Goal: Information Seeking & Learning: Learn about a topic

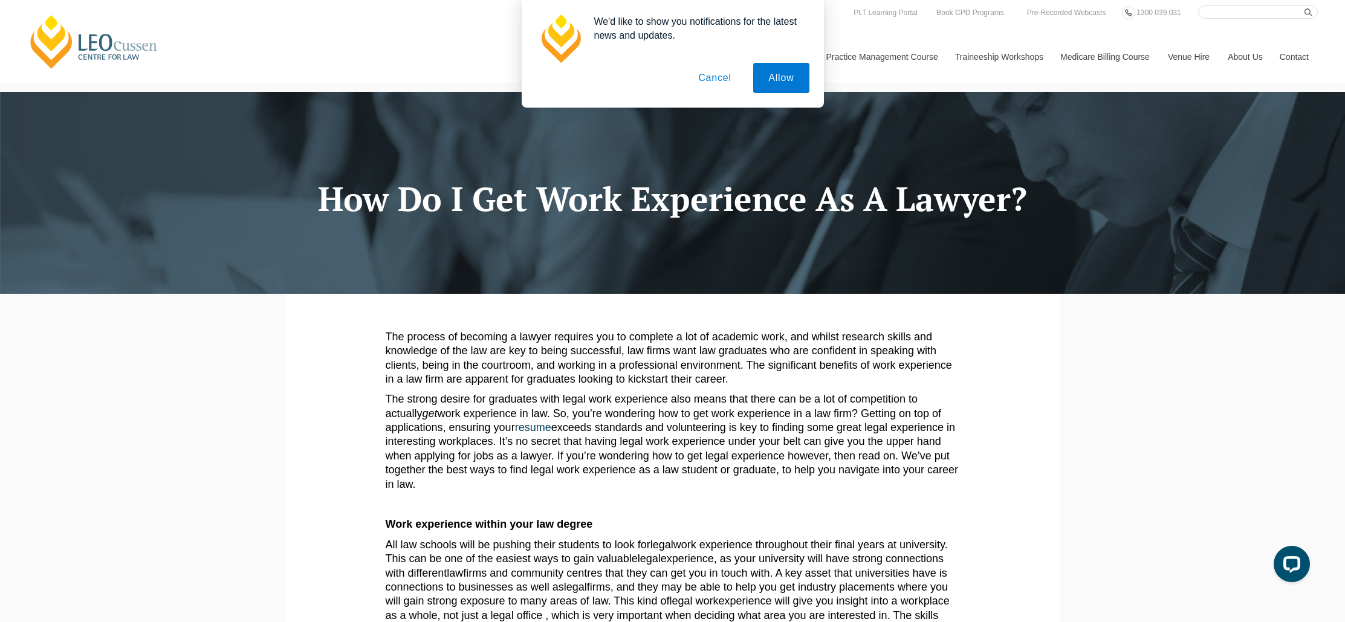
click at [706, 78] on button "Cancel" at bounding box center [714, 78] width 63 height 30
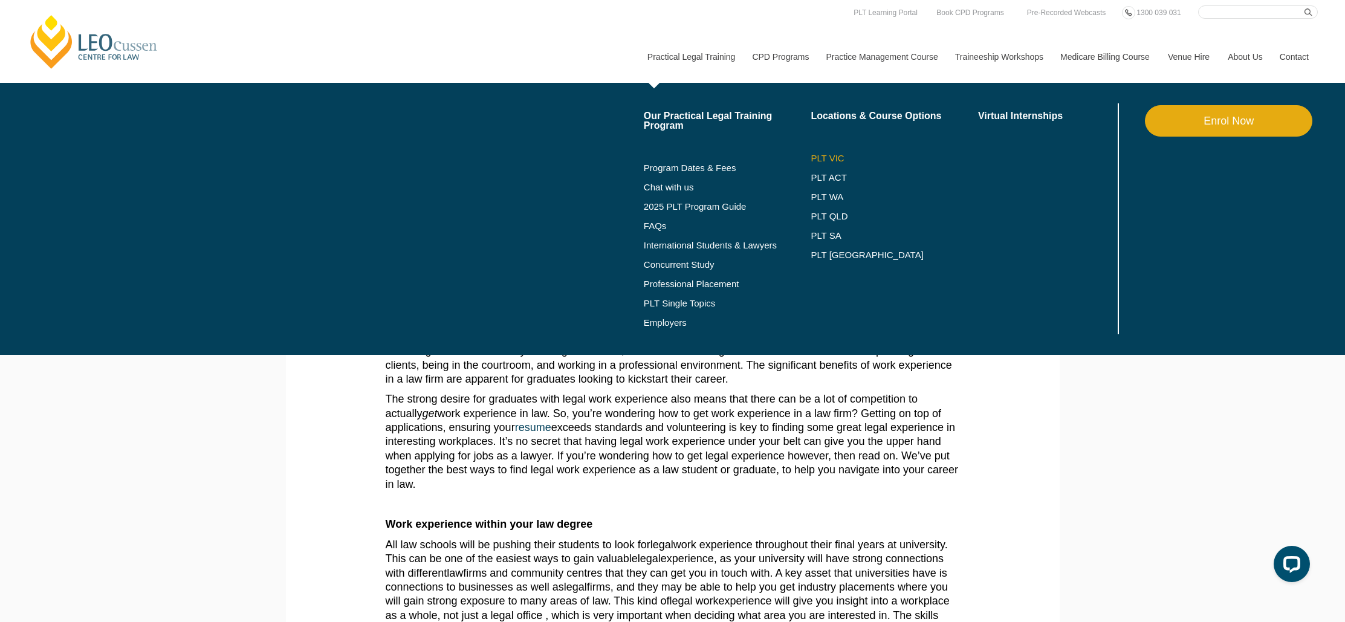
click at [821, 157] on link "PLT VIC" at bounding box center [893, 158] width 167 height 10
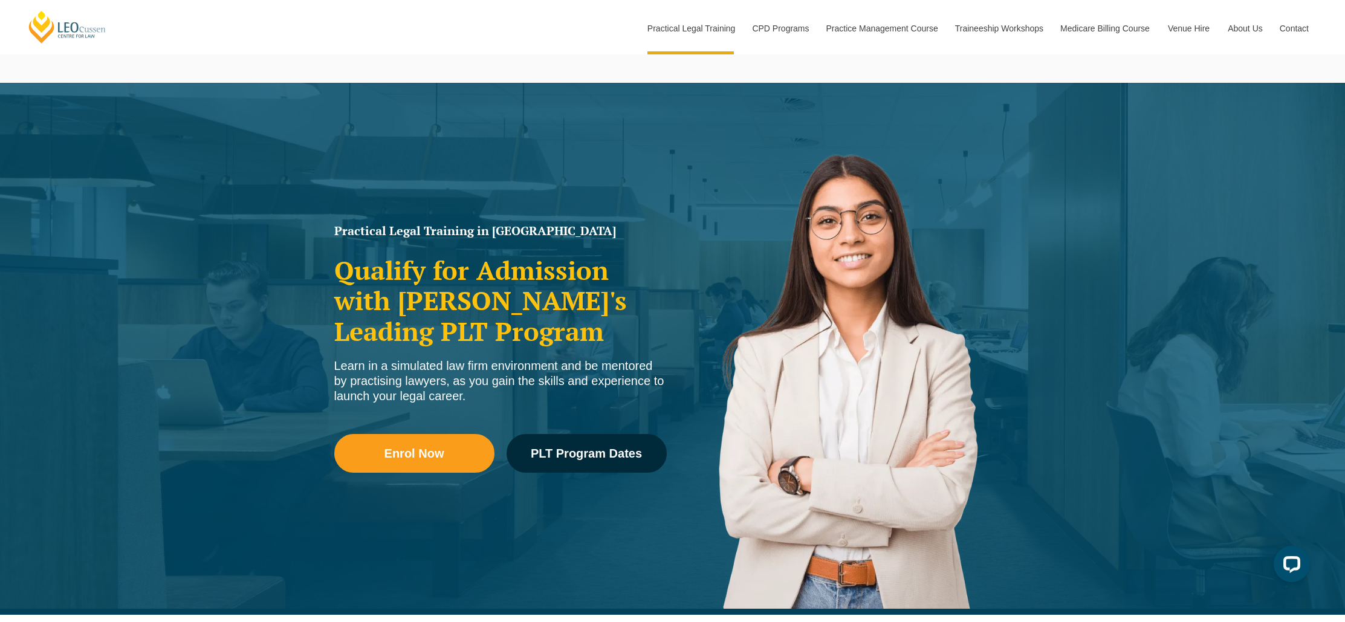
scroll to position [2, 0]
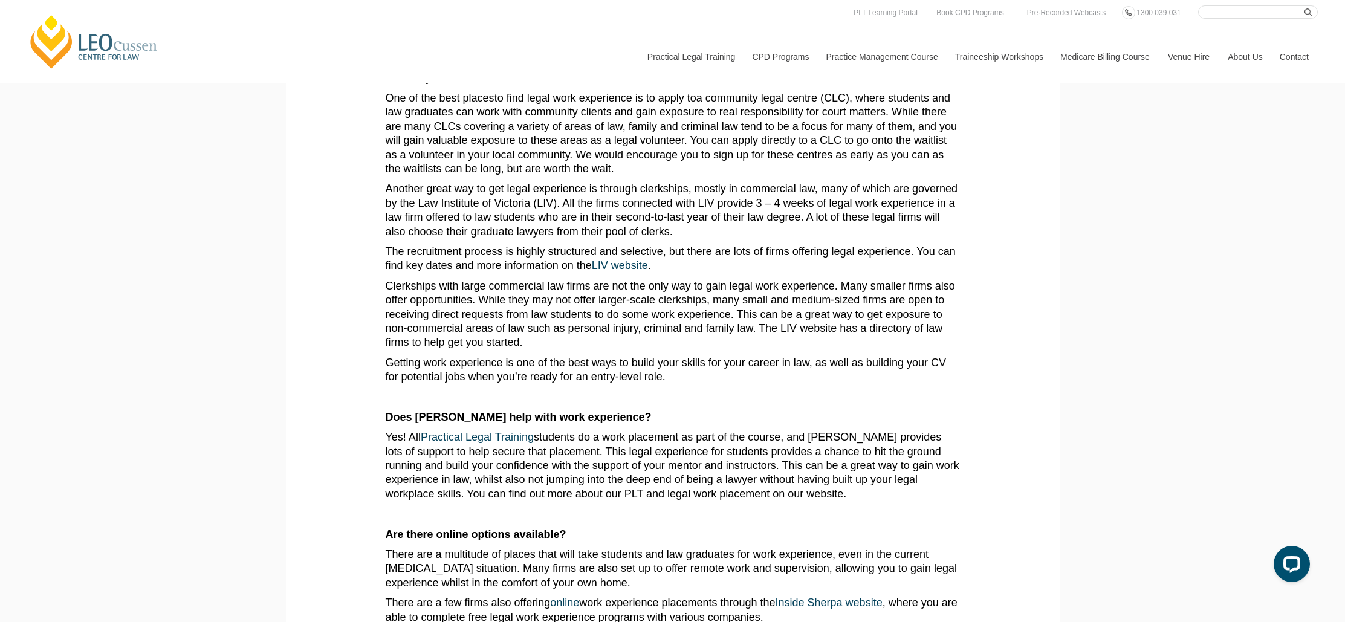
scroll to position [634, 0]
